Goal: Task Accomplishment & Management: Use online tool/utility

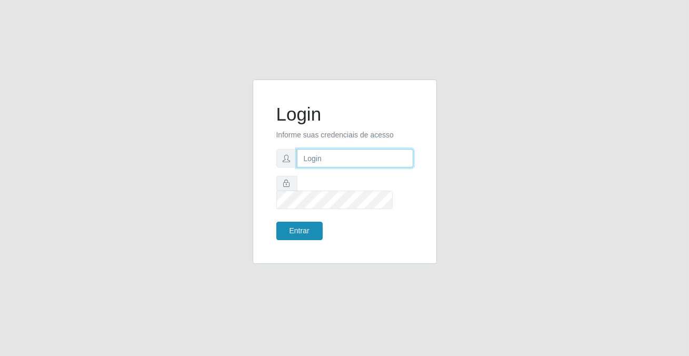
type input "[PERSON_NAME][EMAIL_ADDRESS][DOMAIN_NAME]"
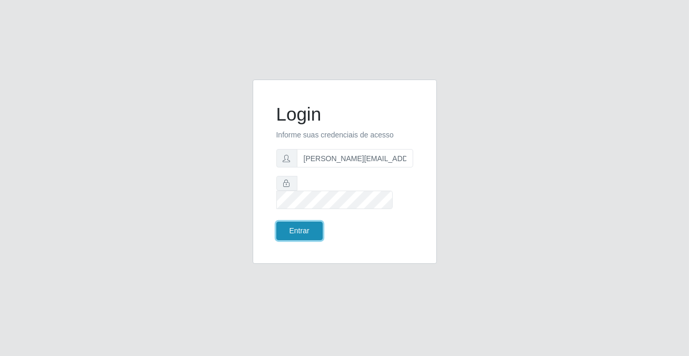
click at [313, 228] on button "Entrar" at bounding box center [299, 231] width 46 height 18
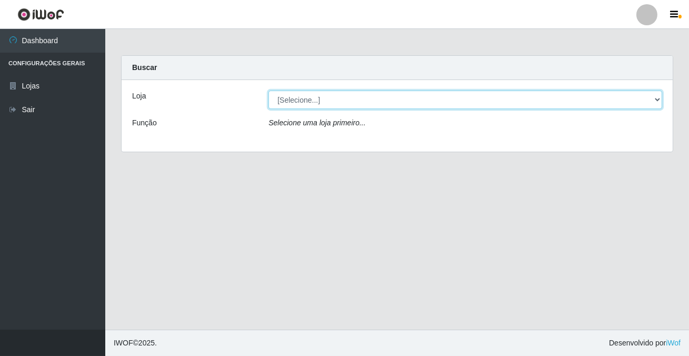
click at [295, 103] on select "[Selecione...] Rede Potiguar 2 - Macaíba" at bounding box center [465, 100] width 394 height 18
select select "101"
click at [268, 91] on select "[Selecione...] Rede Potiguar 2 - Macaíba" at bounding box center [465, 100] width 394 height 18
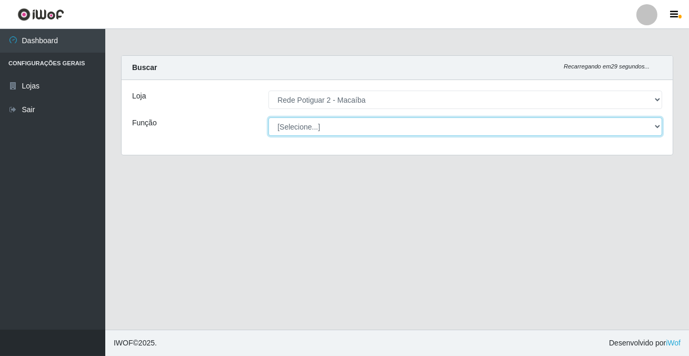
click at [300, 132] on select "[Selecione...] ASG ASG + ASG ++ Auxiliar de Estoque Balconista Embalador Reposi…" at bounding box center [465, 126] width 394 height 18
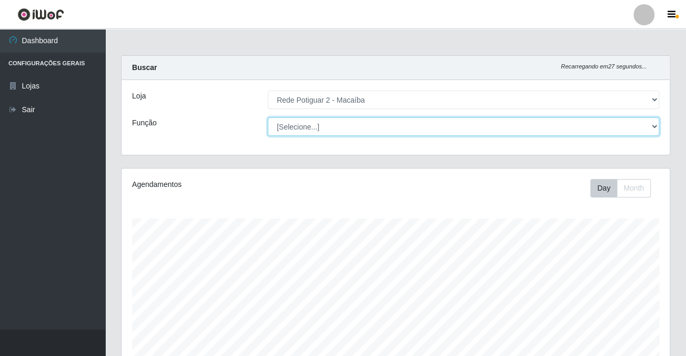
scroll to position [218, 548]
select select "1"
click at [268, 117] on select "[Selecione...] ASG ASG + ASG ++ Auxiliar de Estoque Balconista Embalador Reposi…" at bounding box center [463, 126] width 391 height 18
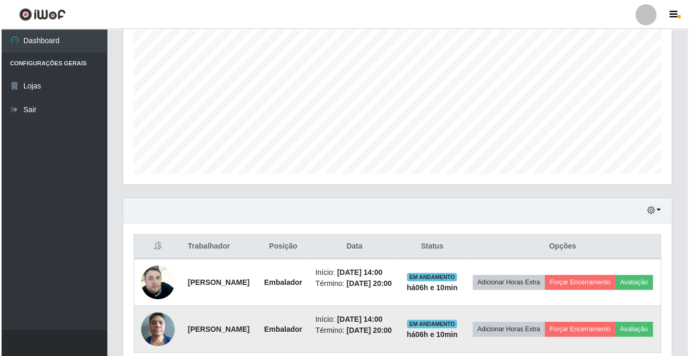
scroll to position [264, 0]
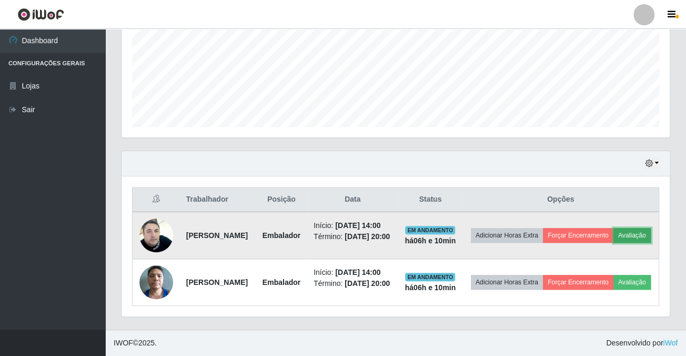
click at [614, 234] on button "Avaliação" at bounding box center [632, 235] width 37 height 15
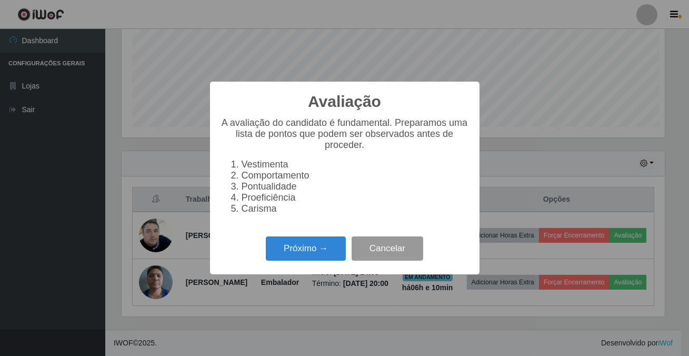
scroll to position [218, 542]
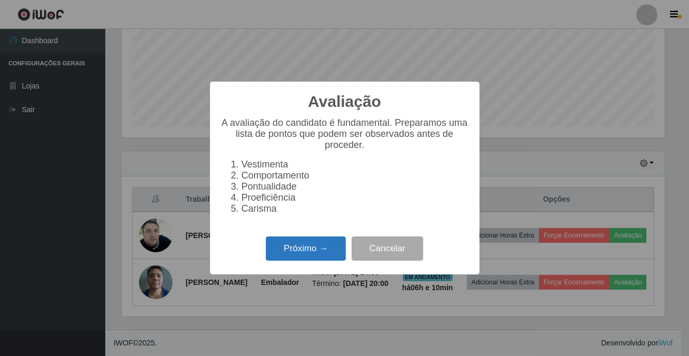
click at [317, 250] on button "Próximo →" at bounding box center [306, 248] width 80 height 25
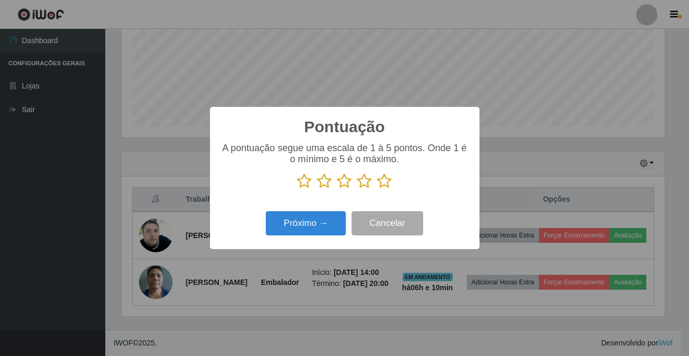
click at [379, 184] on icon at bounding box center [384, 181] width 15 height 16
click at [377, 189] on input "radio" at bounding box center [377, 189] width 0 height 0
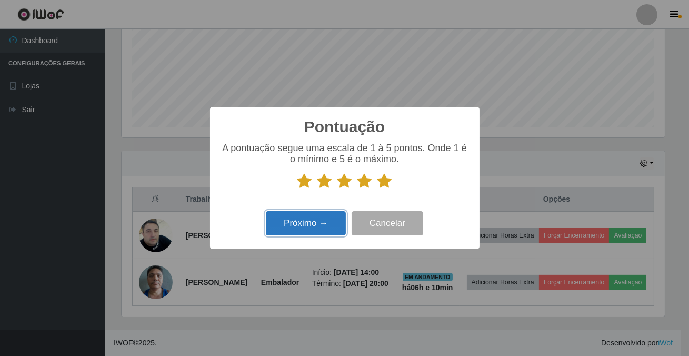
click at [325, 218] on button "Próximo →" at bounding box center [306, 223] width 80 height 25
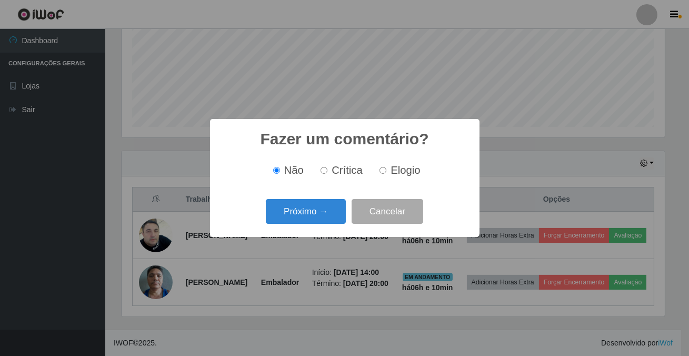
click at [325, 218] on button "Próximo →" at bounding box center [306, 211] width 80 height 25
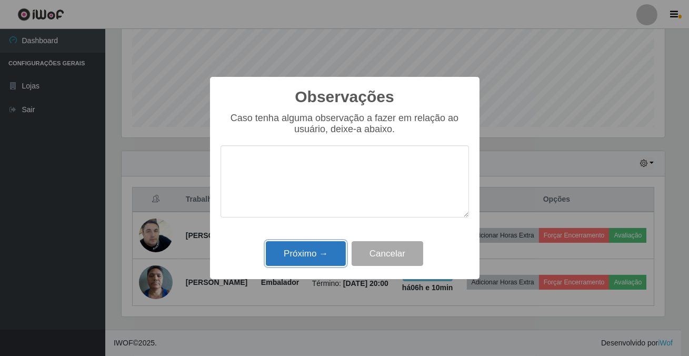
click at [326, 246] on button "Próximo →" at bounding box center [306, 253] width 80 height 25
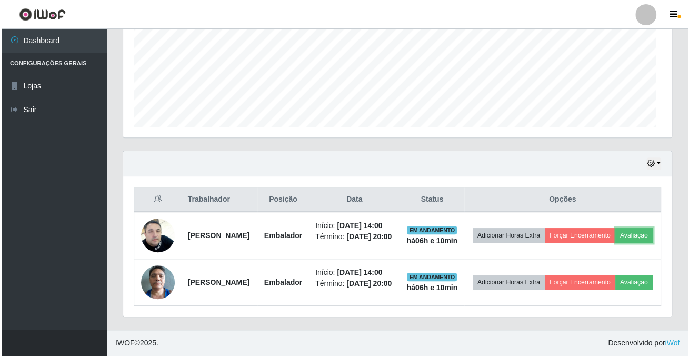
scroll to position [218, 548]
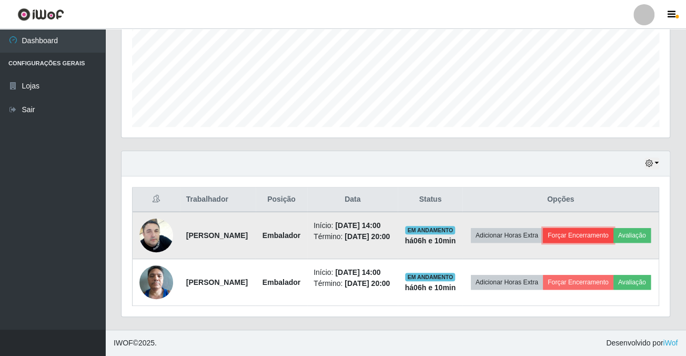
click at [593, 228] on button "Forçar Encerramento" at bounding box center [578, 235] width 71 height 15
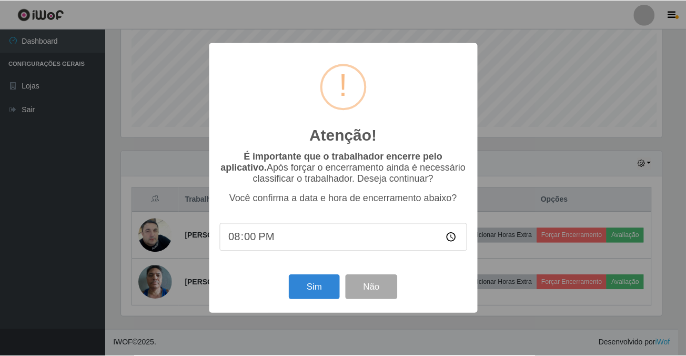
scroll to position [218, 542]
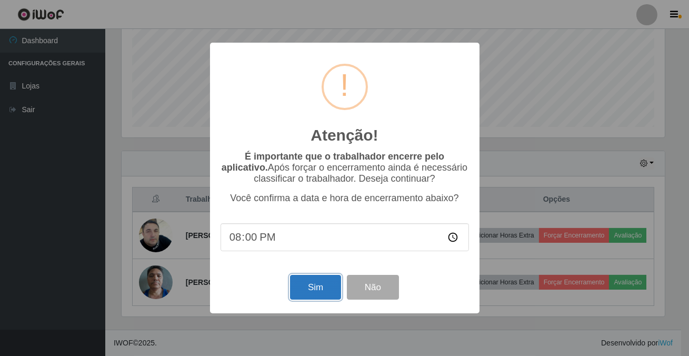
click at [335, 286] on button "Sim" at bounding box center [315, 287] width 51 height 25
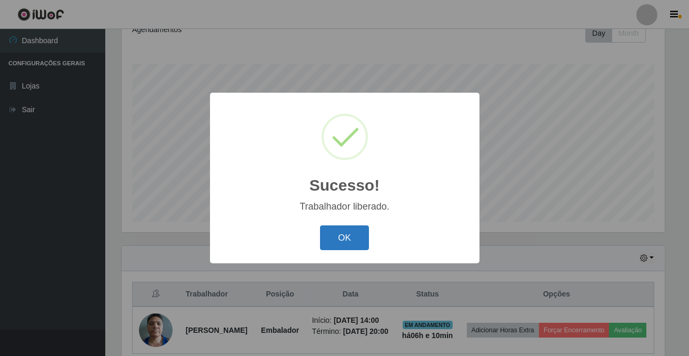
click at [363, 235] on button "OK" at bounding box center [344, 237] width 49 height 25
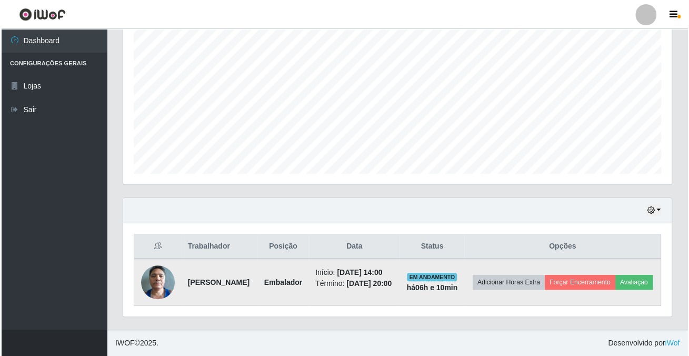
scroll to position [209, 0]
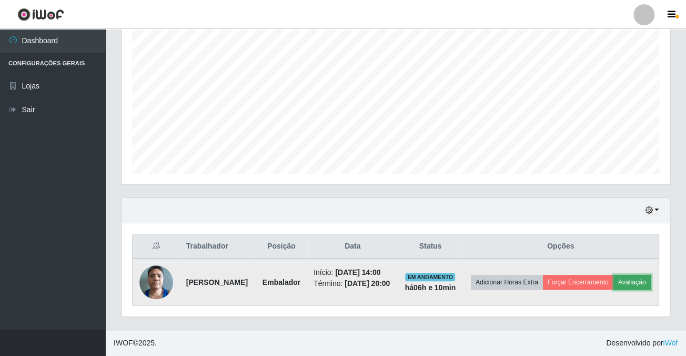
click at [614, 280] on button "Avaliação" at bounding box center [632, 282] width 37 height 15
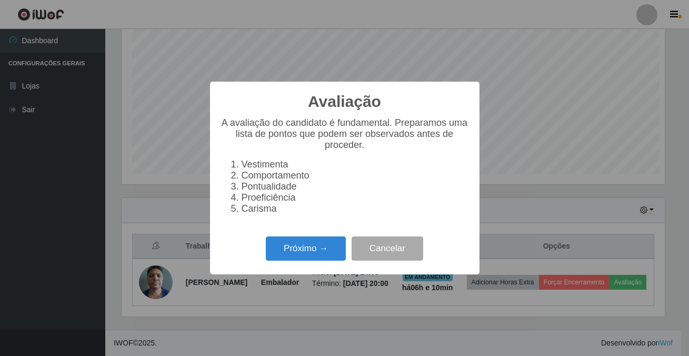
scroll to position [218, 542]
click at [323, 259] on button "Próximo →" at bounding box center [306, 248] width 80 height 25
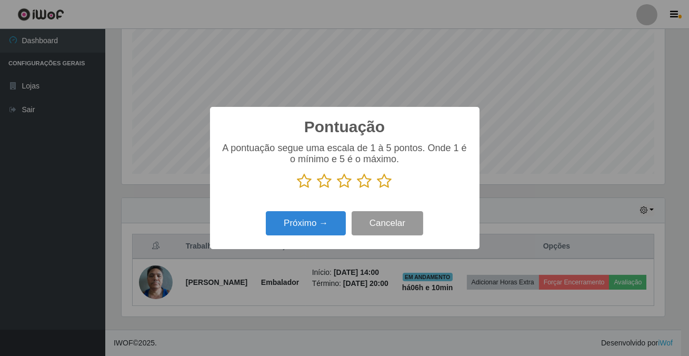
scroll to position [525946, 525621]
click at [386, 185] on icon at bounding box center [384, 181] width 15 height 16
click at [377, 189] on input "radio" at bounding box center [377, 189] width 0 height 0
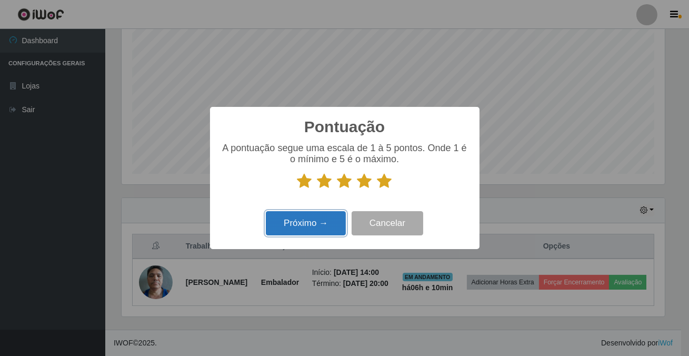
click at [323, 221] on button "Próximo →" at bounding box center [306, 223] width 80 height 25
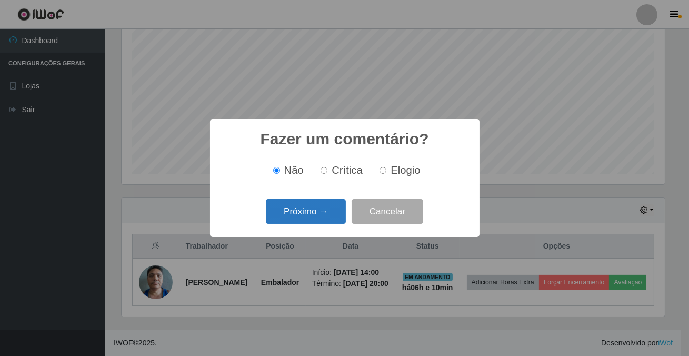
click at [330, 204] on button "Próximo →" at bounding box center [306, 211] width 80 height 25
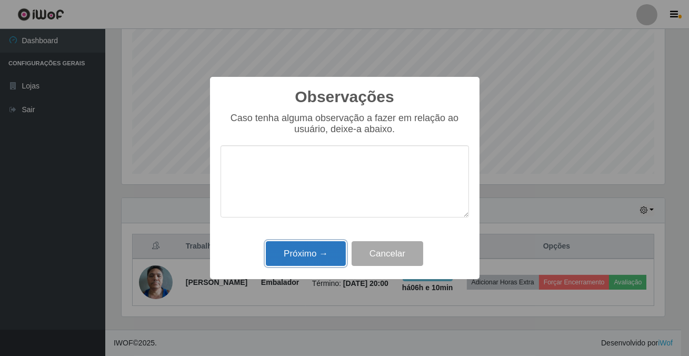
click at [327, 246] on button "Próximo →" at bounding box center [306, 253] width 80 height 25
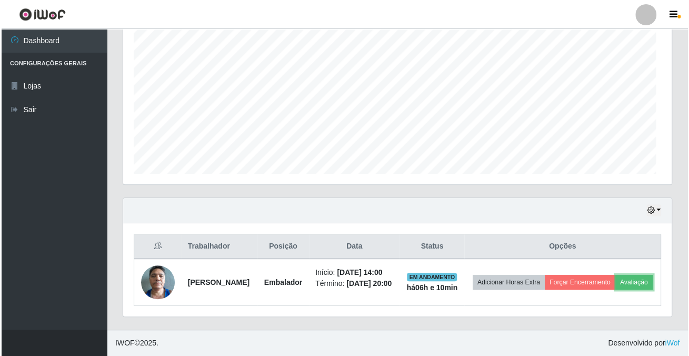
scroll to position [218, 548]
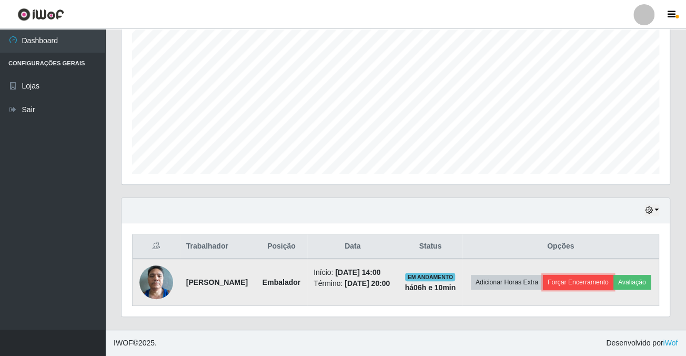
click at [614, 275] on button "Forçar Encerramento" at bounding box center [578, 282] width 71 height 15
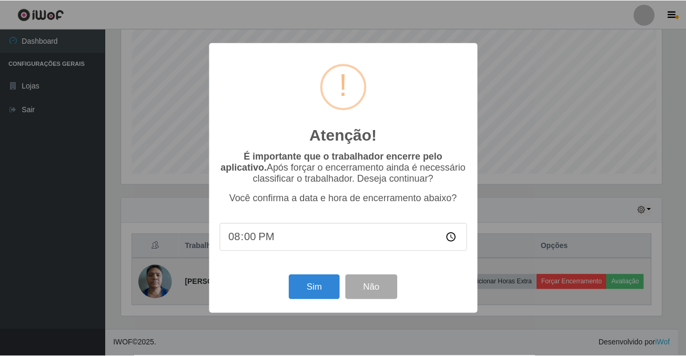
scroll to position [218, 542]
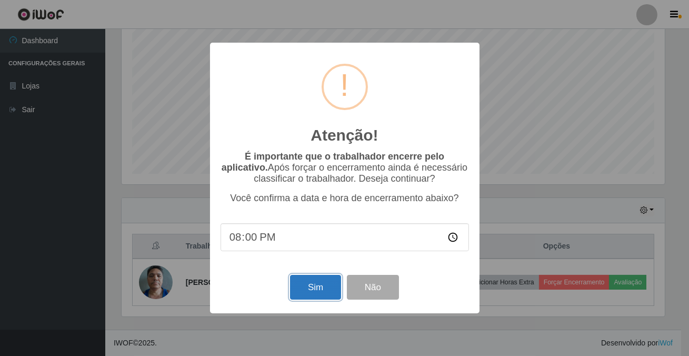
click at [315, 292] on button "Sim" at bounding box center [315, 287] width 51 height 25
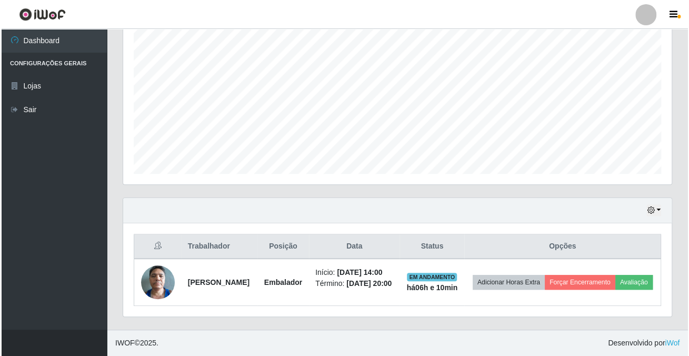
scroll to position [0, 0]
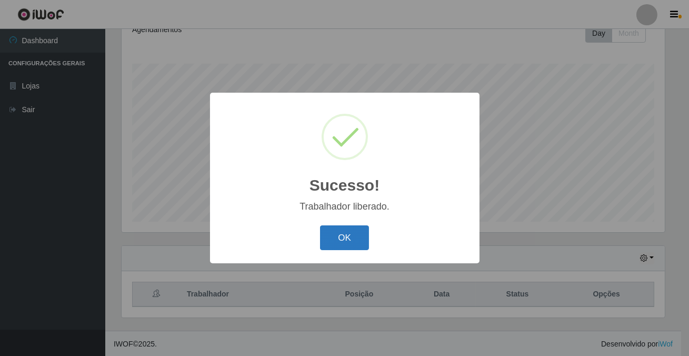
click at [346, 236] on button "OK" at bounding box center [344, 237] width 49 height 25
